Goal: Information Seeking & Learning: Learn about a topic

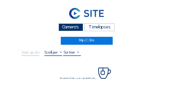
click at [71, 29] on div "Camera's" at bounding box center [70, 27] width 25 height 8
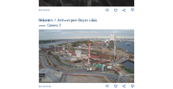
scroll to position [301, 0]
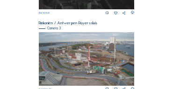
click at [87, 60] on img at bounding box center [87, 59] width 96 height 54
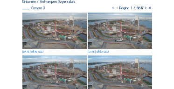
scroll to position [65, 0]
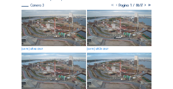
click at [49, 21] on img at bounding box center [53, 28] width 64 height 36
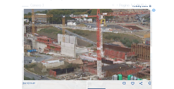
drag, startPoint x: 48, startPoint y: 40, endPoint x: 68, endPoint y: 42, distance: 20.6
click at [68, 42] on img at bounding box center [87, 44] width 127 height 71
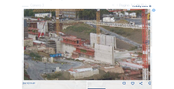
drag, startPoint x: 62, startPoint y: 47, endPoint x: 94, endPoint y: 47, distance: 32.2
click at [94, 47] on img at bounding box center [87, 44] width 127 height 71
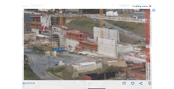
drag, startPoint x: 101, startPoint y: 52, endPoint x: 78, endPoint y: 47, distance: 23.4
click at [76, 46] on img at bounding box center [87, 44] width 127 height 71
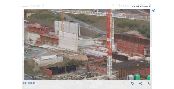
drag, startPoint x: 81, startPoint y: 48, endPoint x: 74, endPoint y: 47, distance: 7.0
click at [74, 47] on img at bounding box center [87, 44] width 127 height 71
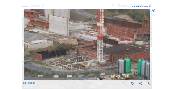
drag, startPoint x: 89, startPoint y: 61, endPoint x: 81, endPoint y: 45, distance: 17.7
click at [81, 45] on img at bounding box center [87, 44] width 127 height 71
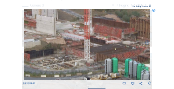
drag, startPoint x: 103, startPoint y: 49, endPoint x: 94, endPoint y: 49, distance: 9.3
click at [94, 49] on img at bounding box center [87, 44] width 127 height 71
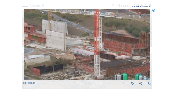
drag, startPoint x: 98, startPoint y: 46, endPoint x: 107, endPoint y: 60, distance: 16.8
click at [107, 60] on img at bounding box center [87, 44] width 127 height 71
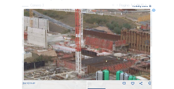
drag, startPoint x: 114, startPoint y: 59, endPoint x: 95, endPoint y: 55, distance: 18.9
click at [95, 55] on img at bounding box center [87, 44] width 127 height 71
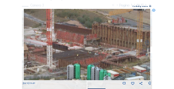
click at [89, 49] on img at bounding box center [87, 44] width 127 height 71
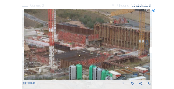
drag, startPoint x: 71, startPoint y: 51, endPoint x: 116, endPoint y: 51, distance: 45.2
click at [116, 51] on img at bounding box center [87, 44] width 127 height 71
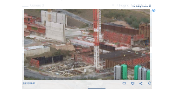
drag, startPoint x: 81, startPoint y: 50, endPoint x: 91, endPoint y: 50, distance: 10.3
click at [91, 50] on img at bounding box center [87, 44] width 127 height 71
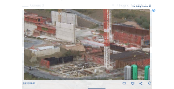
click at [98, 50] on img at bounding box center [87, 44] width 127 height 71
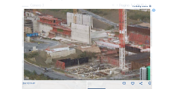
drag, startPoint x: 86, startPoint y: 51, endPoint x: 107, endPoint y: 51, distance: 21.0
click at [108, 51] on img at bounding box center [87, 44] width 127 height 71
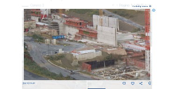
drag, startPoint x: 81, startPoint y: 50, endPoint x: 97, endPoint y: 52, distance: 16.9
click at [97, 52] on img at bounding box center [87, 44] width 127 height 71
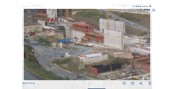
drag, startPoint x: 86, startPoint y: 51, endPoint x: 93, endPoint y: 52, distance: 6.7
click at [95, 54] on img at bounding box center [87, 44] width 127 height 71
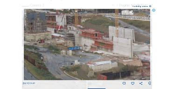
drag, startPoint x: 91, startPoint y: 51, endPoint x: 97, endPoint y: 58, distance: 9.3
click at [97, 58] on img at bounding box center [87, 44] width 127 height 71
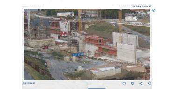
drag, startPoint x: 92, startPoint y: 53, endPoint x: 96, endPoint y: 58, distance: 6.5
click at [96, 58] on img at bounding box center [87, 44] width 127 height 71
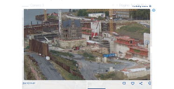
drag, startPoint x: 78, startPoint y: 56, endPoint x: 110, endPoint y: 57, distance: 31.3
click at [110, 57] on img at bounding box center [87, 44] width 127 height 71
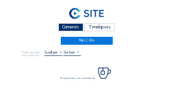
click at [68, 24] on div "Camera's" at bounding box center [70, 27] width 25 height 8
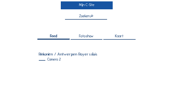
scroll to position [37, 0]
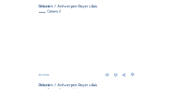
scroll to position [84, 0]
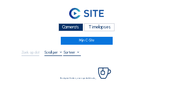
click at [76, 26] on div "Camera's" at bounding box center [70, 27] width 25 height 8
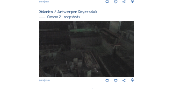
scroll to position [310, 0]
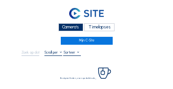
click at [67, 27] on div "Camera's" at bounding box center [70, 27] width 25 height 8
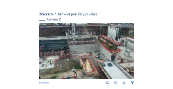
scroll to position [84, 0]
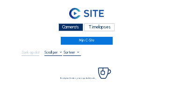
drag, startPoint x: 66, startPoint y: 26, endPoint x: 57, endPoint y: 26, distance: 8.9
click at [66, 26] on div "Camera's" at bounding box center [70, 27] width 25 height 8
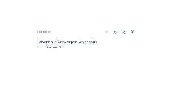
scroll to position [282, 0]
